Goal: Check status

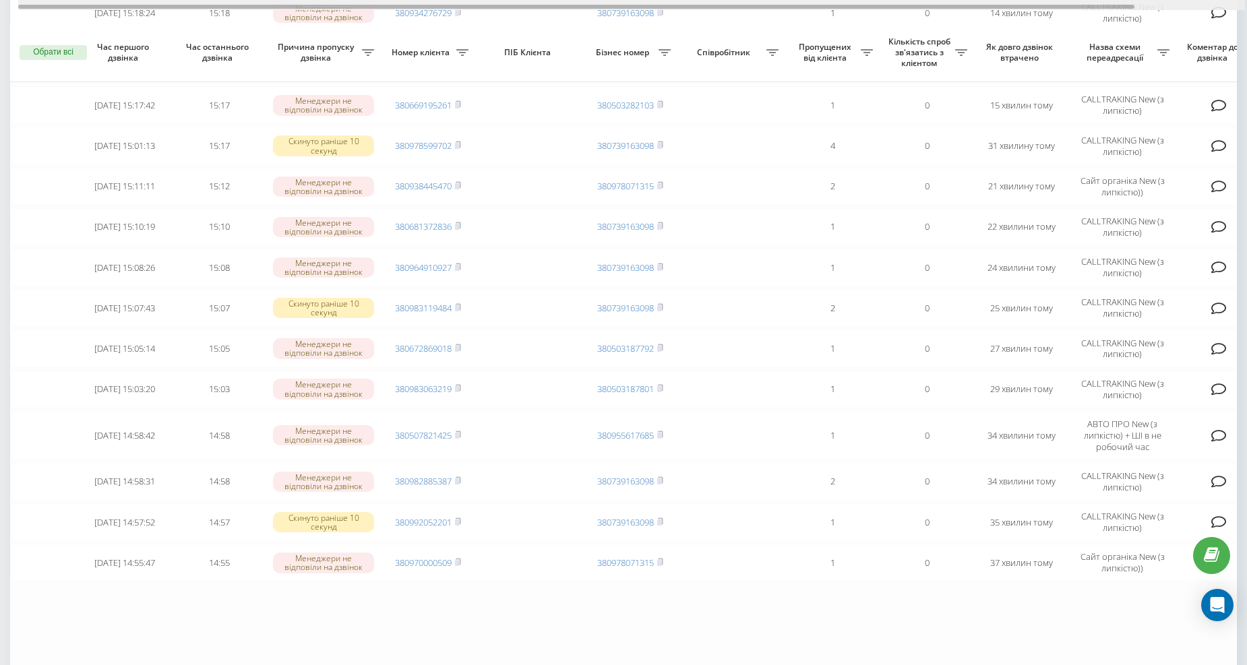
scroll to position [526, 0]
